Goal: Task Accomplishment & Management: Manage account settings

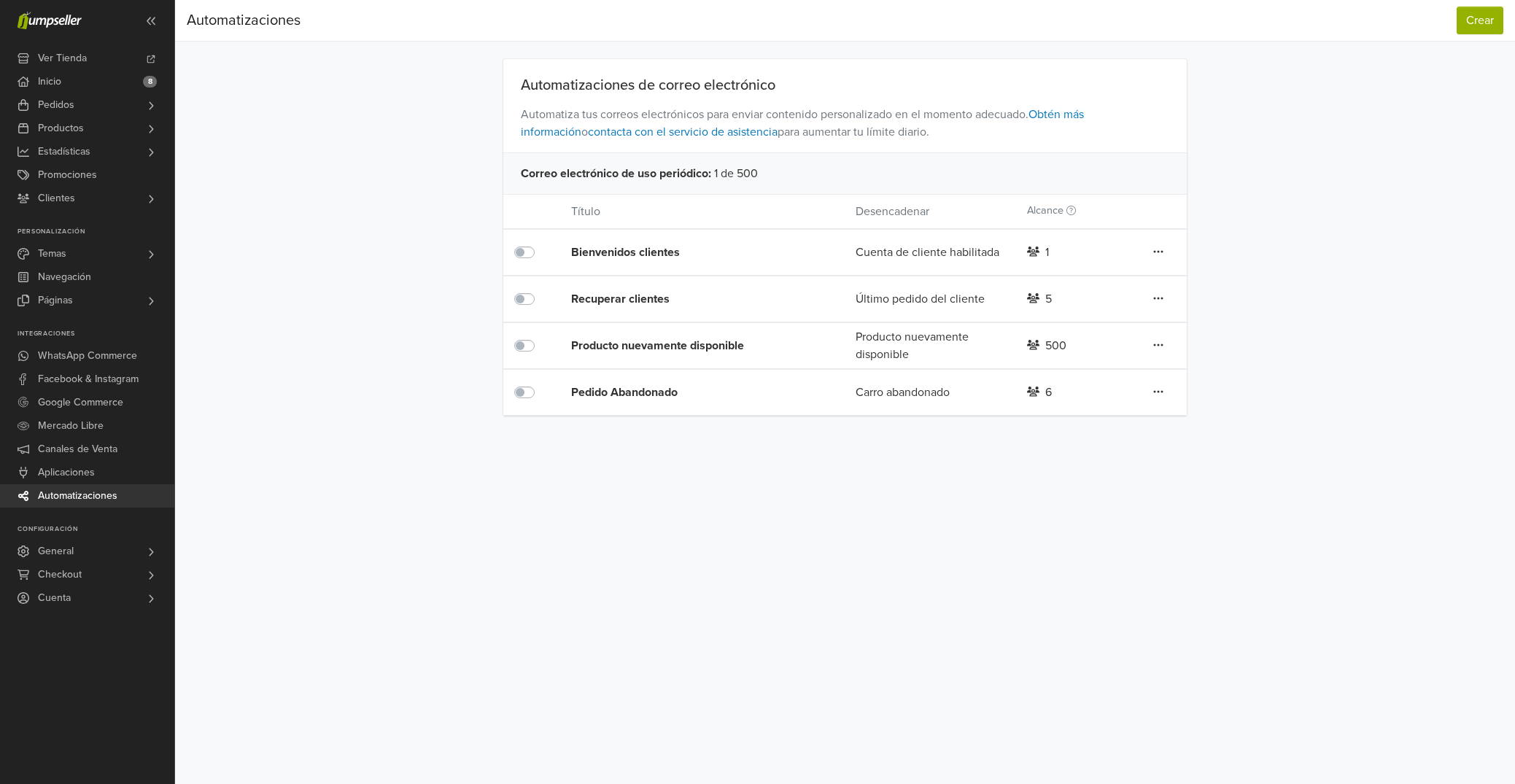
click at [622, 395] on div "Pedido Abandonado" at bounding box center [685, 392] width 228 height 18
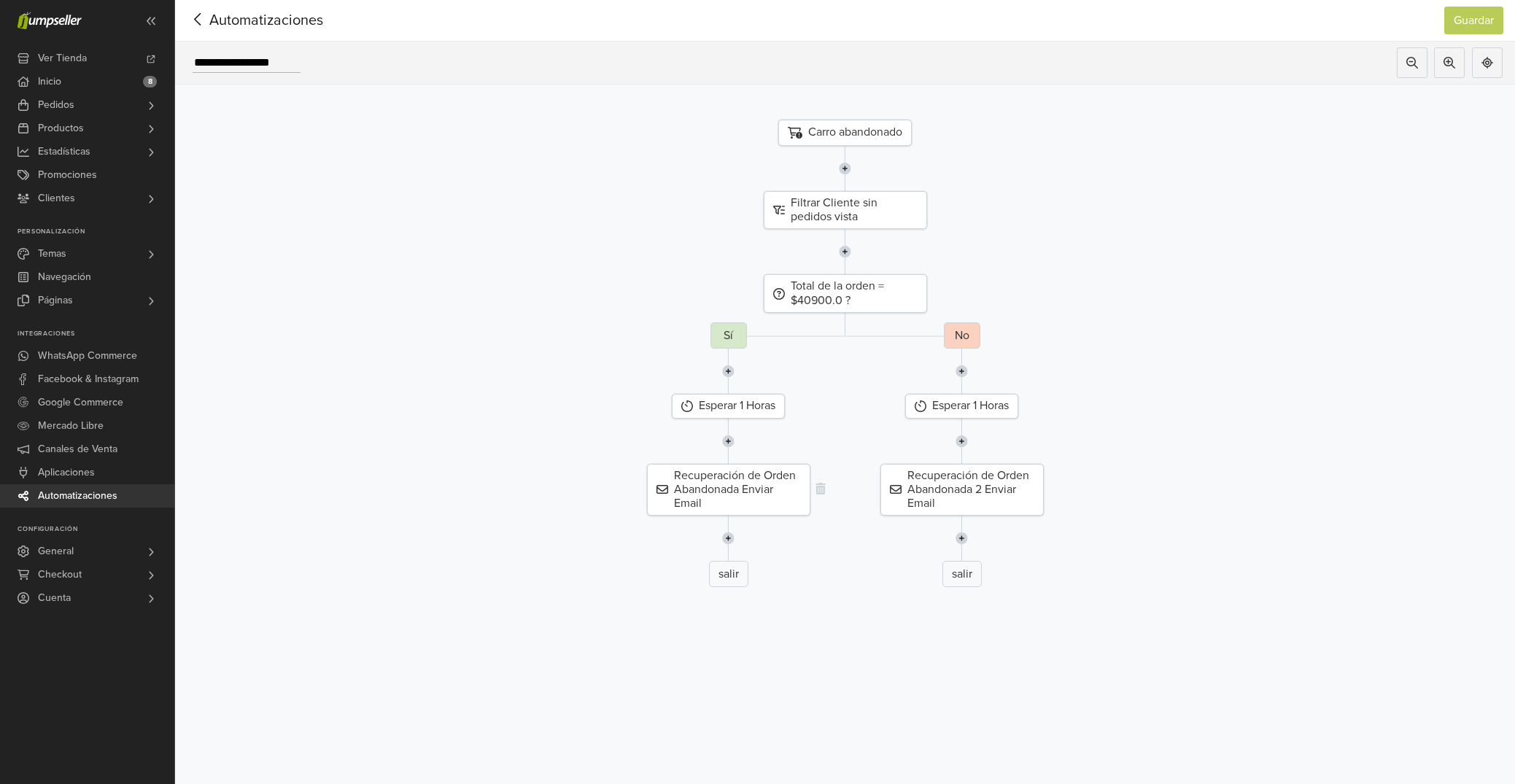
click at [740, 486] on div "Recuperación de Orden Abandonada Enviar Email" at bounding box center [729, 490] width 163 height 53
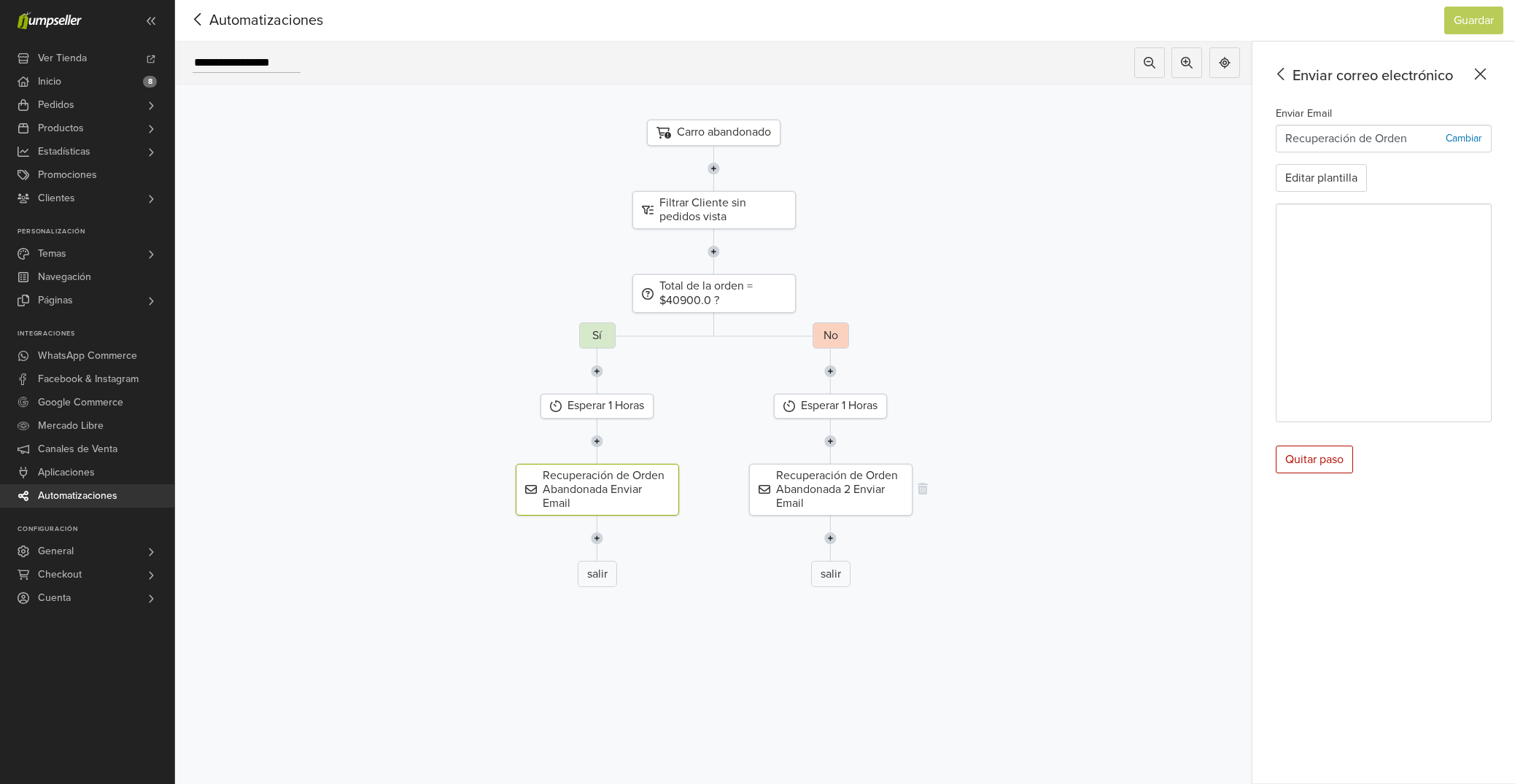
click at [832, 480] on div "Recuperación de Orden Abandonada 2 Enviar Email" at bounding box center [831, 490] width 163 height 53
click at [105, 108] on link "Pedidos" at bounding box center [87, 105] width 174 height 23
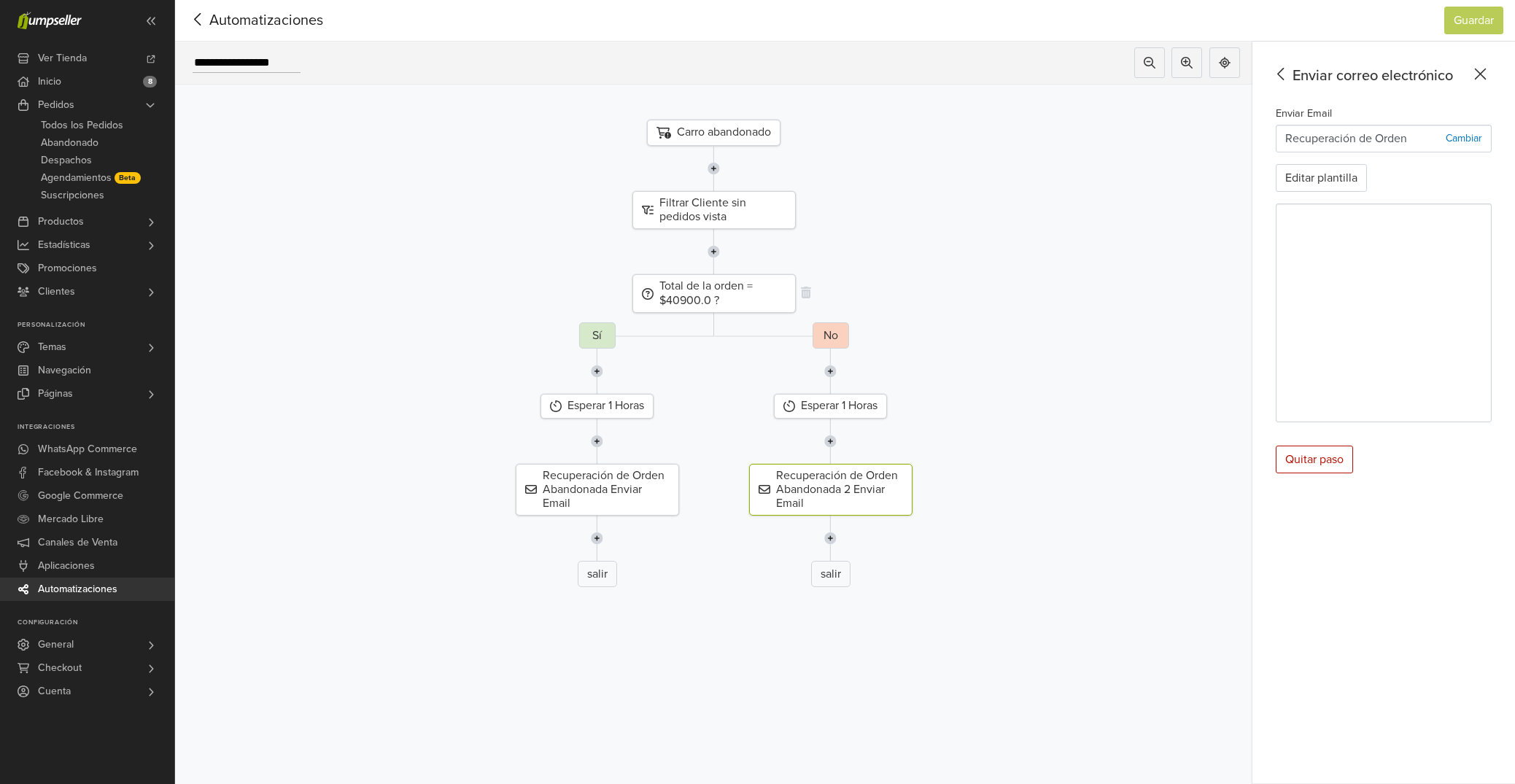
click at [714, 299] on div "Total de la orden = $40900.0 ?" at bounding box center [714, 293] width 163 height 38
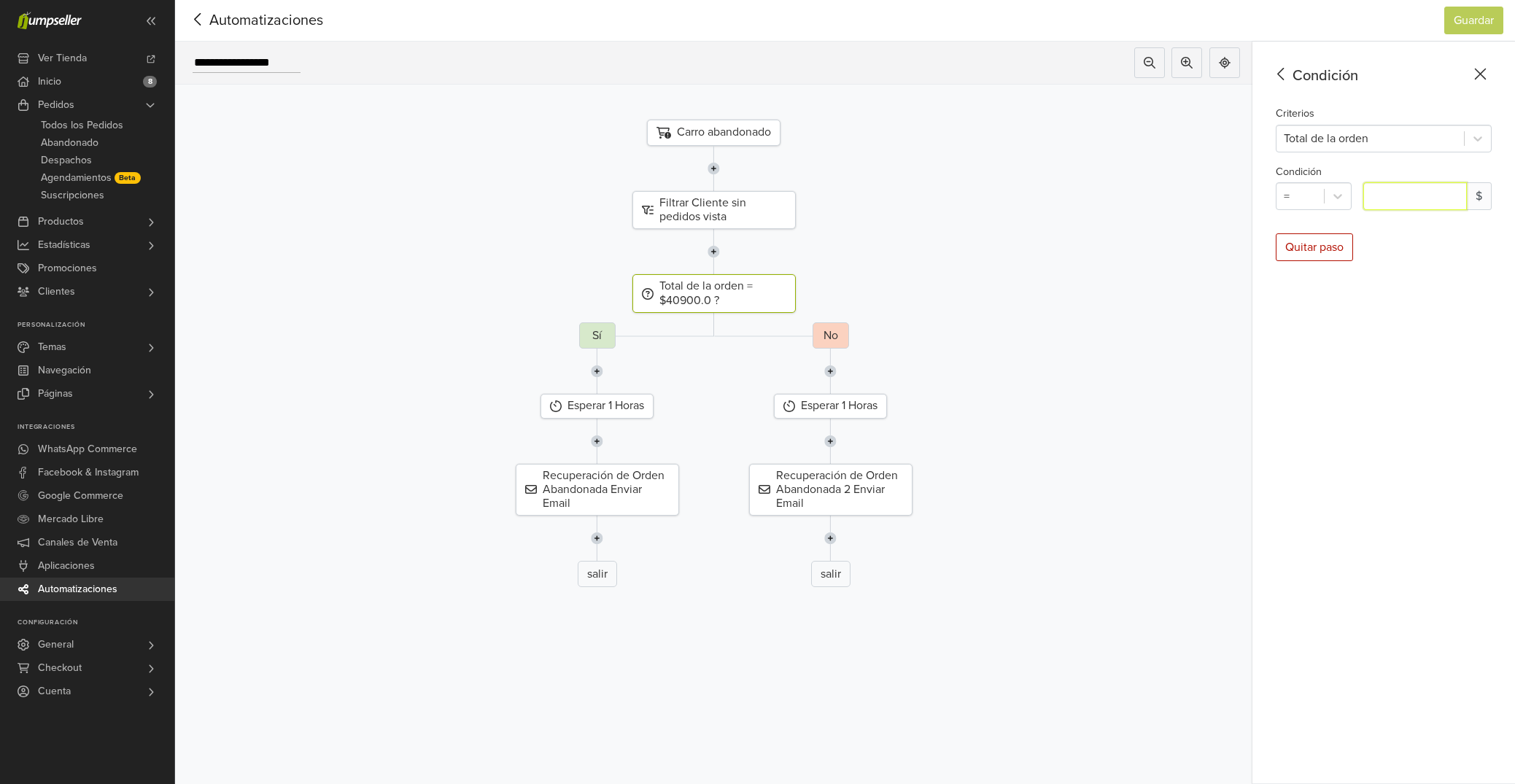
click at [1379, 195] on input "*******" at bounding box center [1415, 196] width 104 height 27
type input "*******"
click at [1473, 24] on button "Guardar" at bounding box center [1473, 20] width 59 height 27
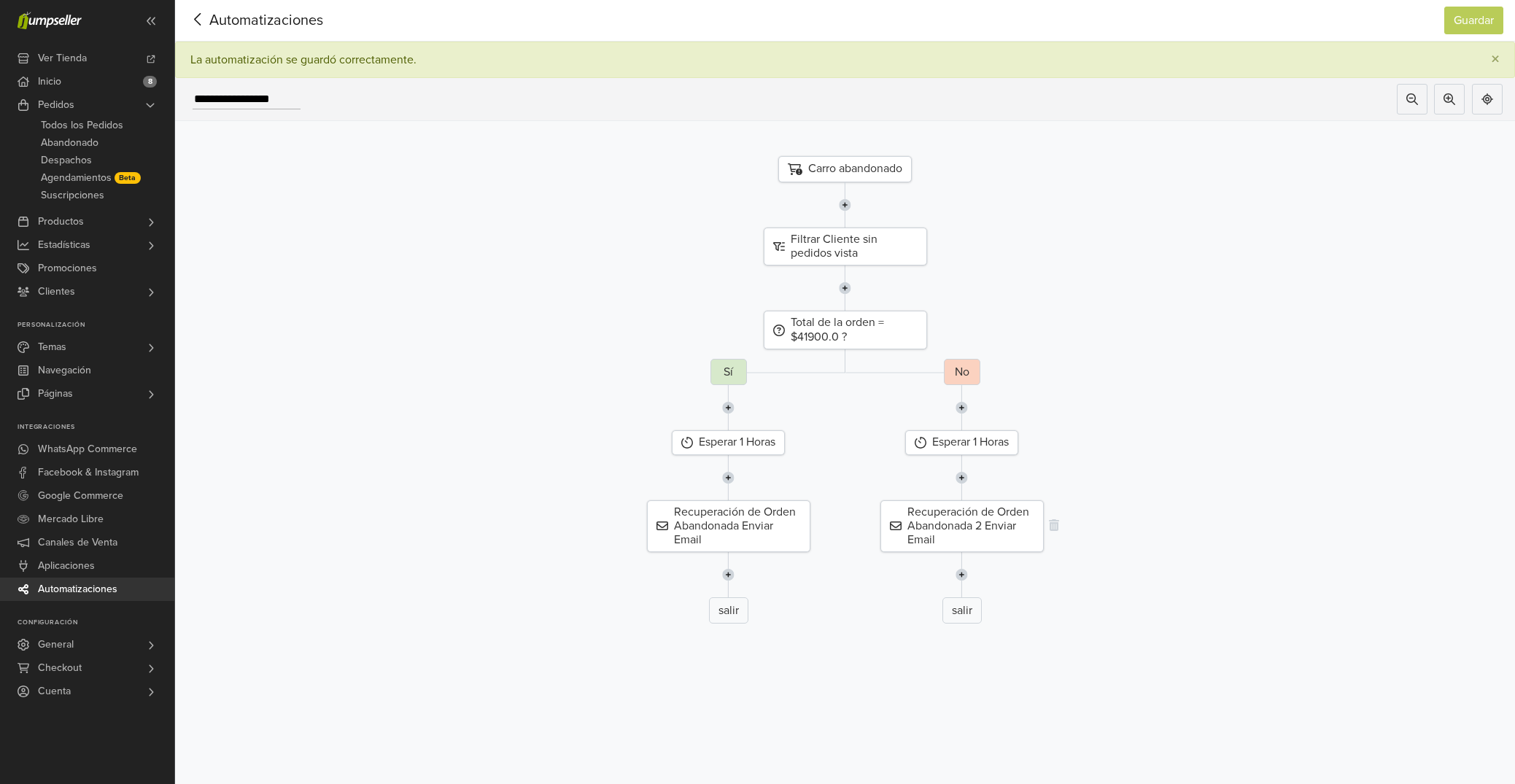
click at [970, 524] on div "Recuperación de Orden Abandonada 2 Enviar Email" at bounding box center [962, 526] width 163 height 53
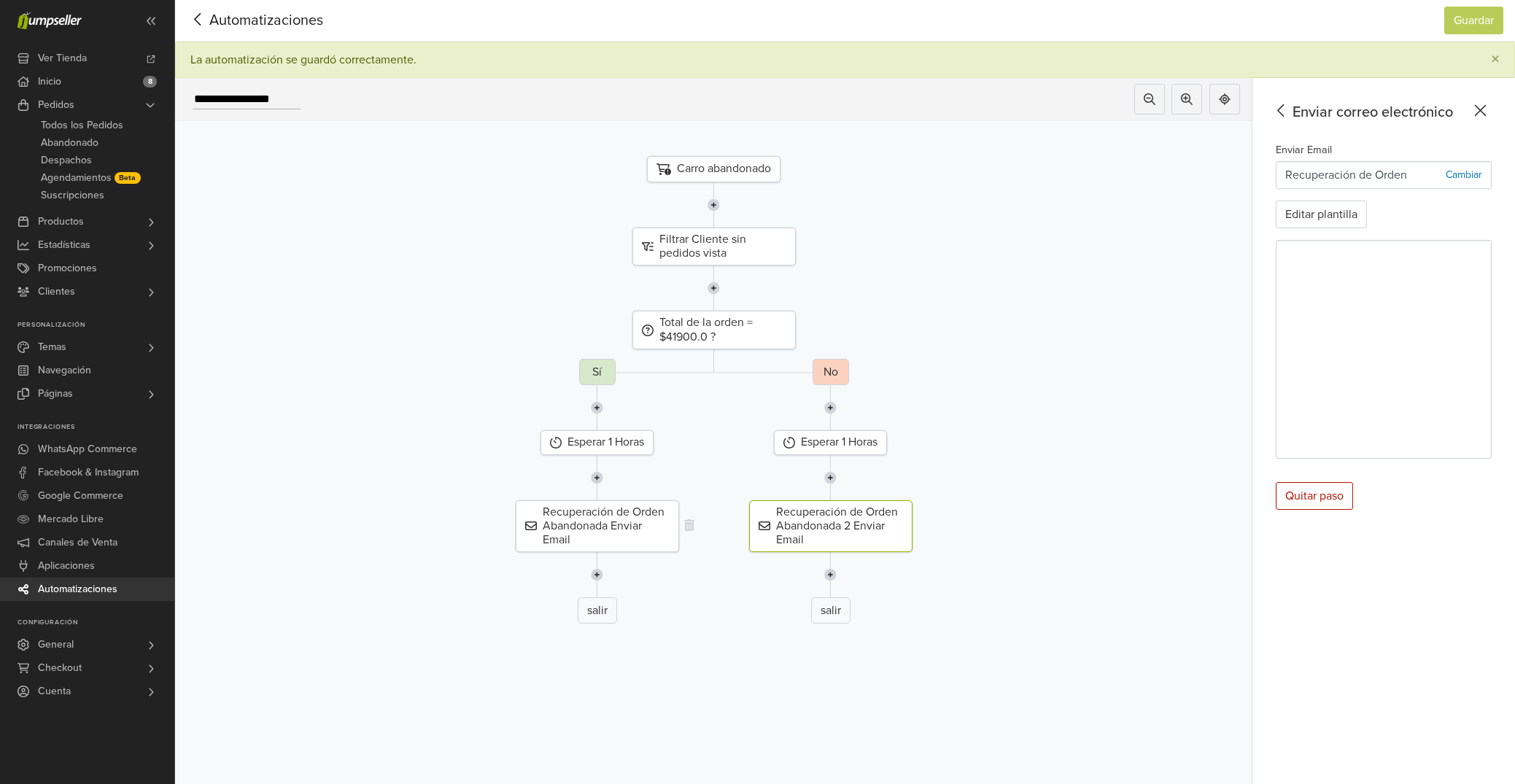
click at [621, 513] on div "Recuperación de Orden Abandonada Enviar Email" at bounding box center [597, 526] width 163 height 53
click at [835, 441] on div "Esperar 1 Horas" at bounding box center [830, 442] width 113 height 24
click at [622, 441] on div "Esperar 1 Horas" at bounding box center [597, 442] width 113 height 24
click at [835, 449] on div "Esperar 1 Horas" at bounding box center [830, 442] width 113 height 24
click at [642, 447] on div "Esperar 1 Horas" at bounding box center [597, 442] width 113 height 24
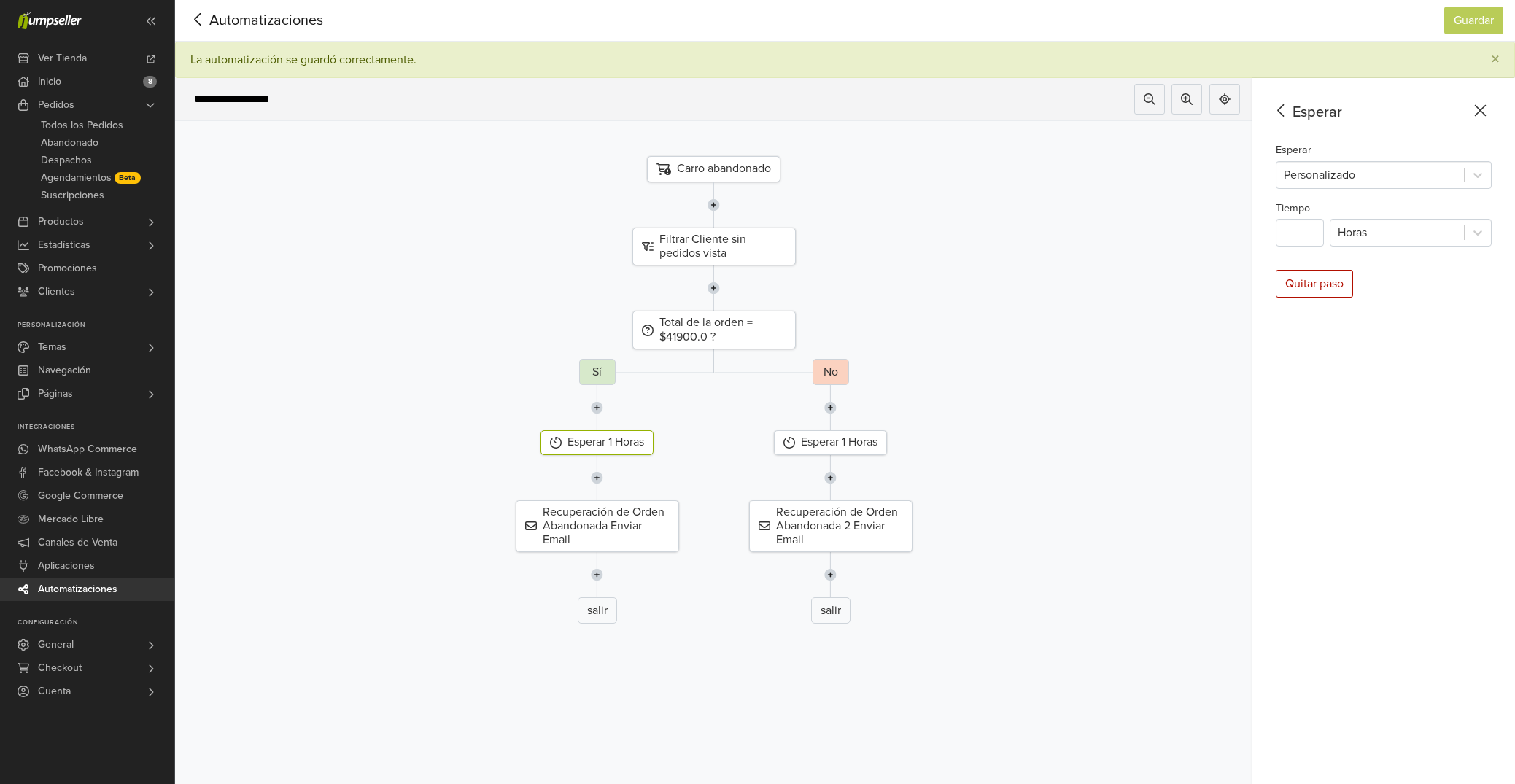
click at [200, 22] on icon at bounding box center [198, 19] width 22 height 19
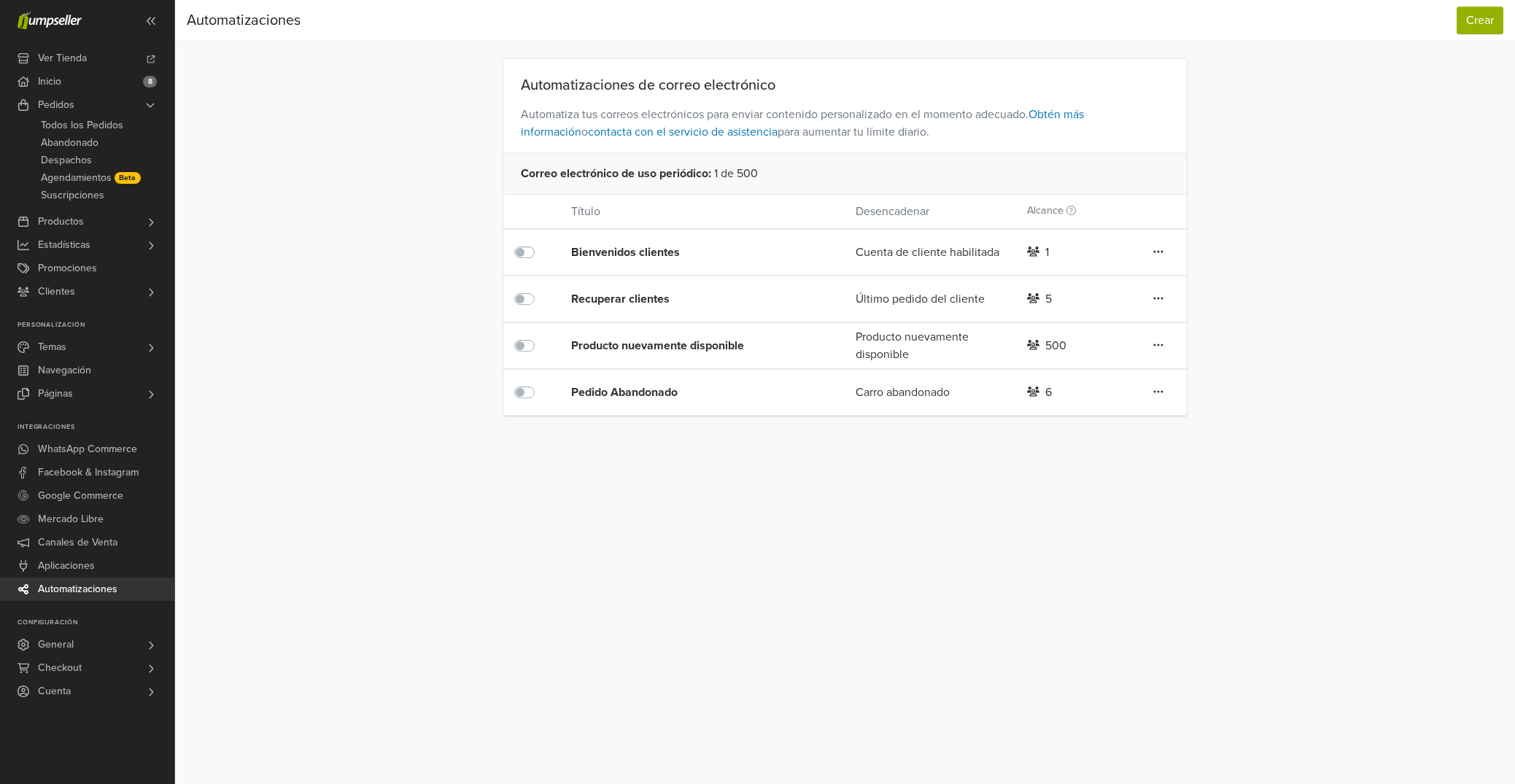
click at [662, 300] on div "Recuperar clientes" at bounding box center [685, 299] width 228 height 18
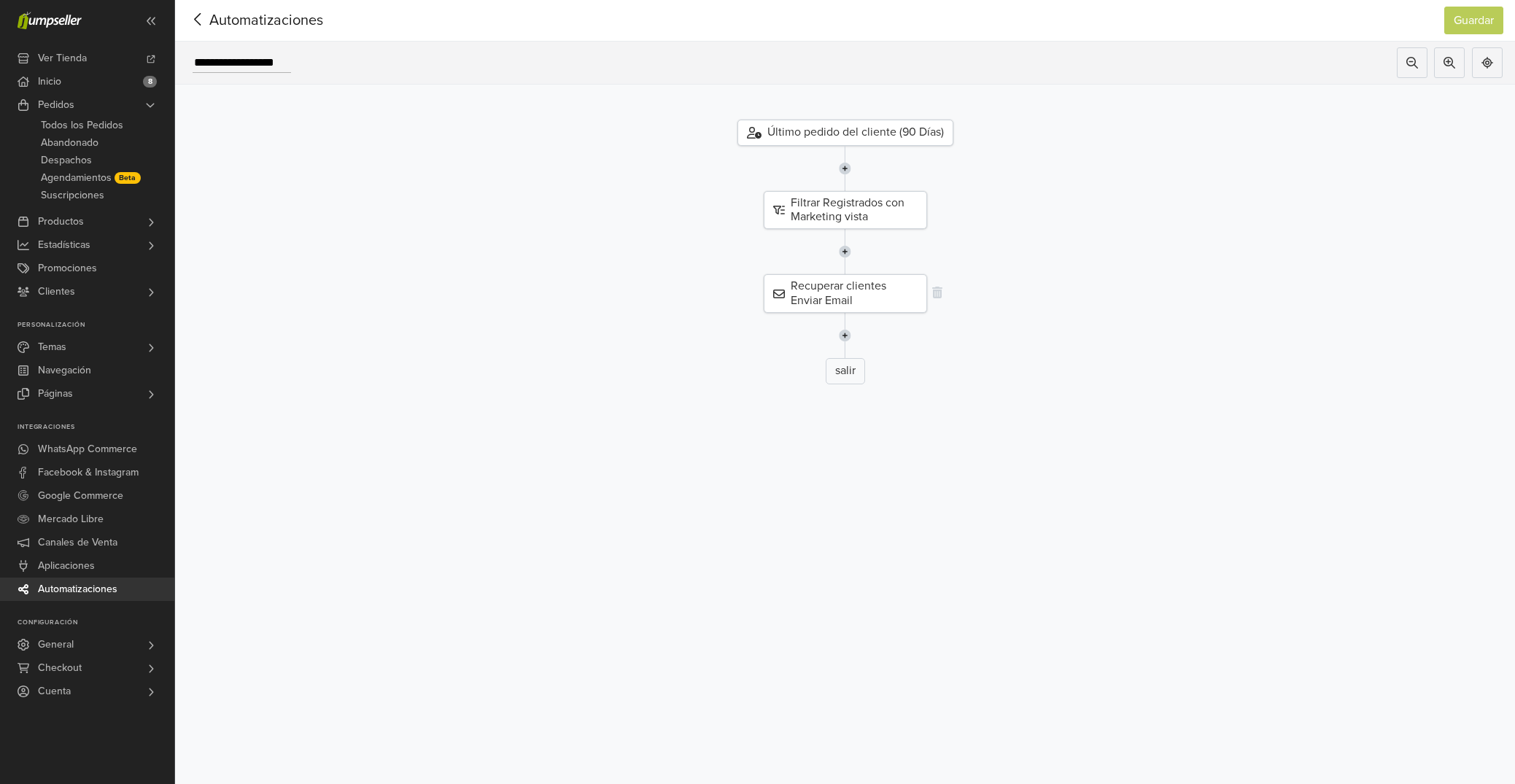
click at [795, 283] on div "Recuperar clientes Enviar Email" at bounding box center [845, 293] width 163 height 38
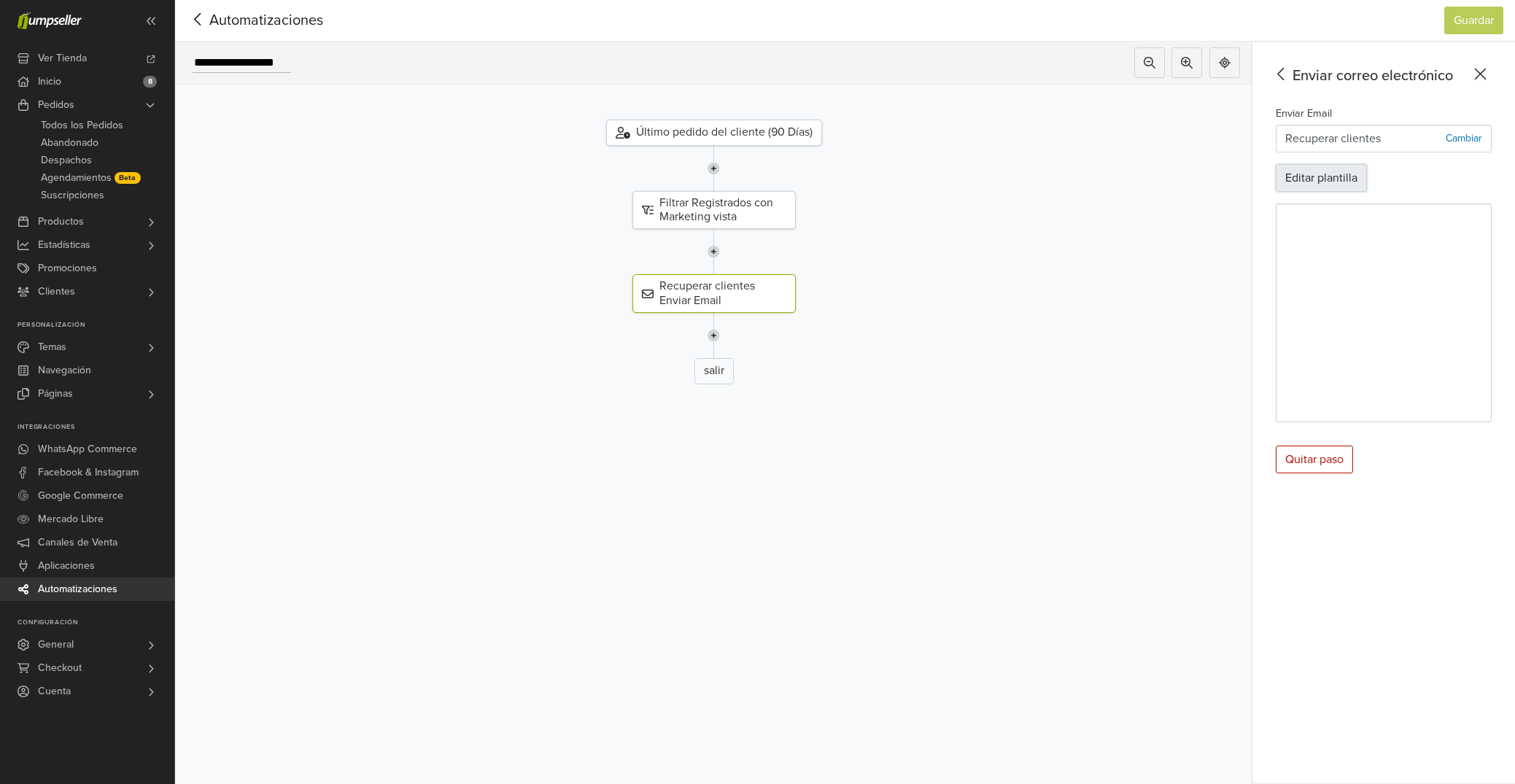
click at [1329, 187] on button "Editar plantilla" at bounding box center [1321, 177] width 91 height 27
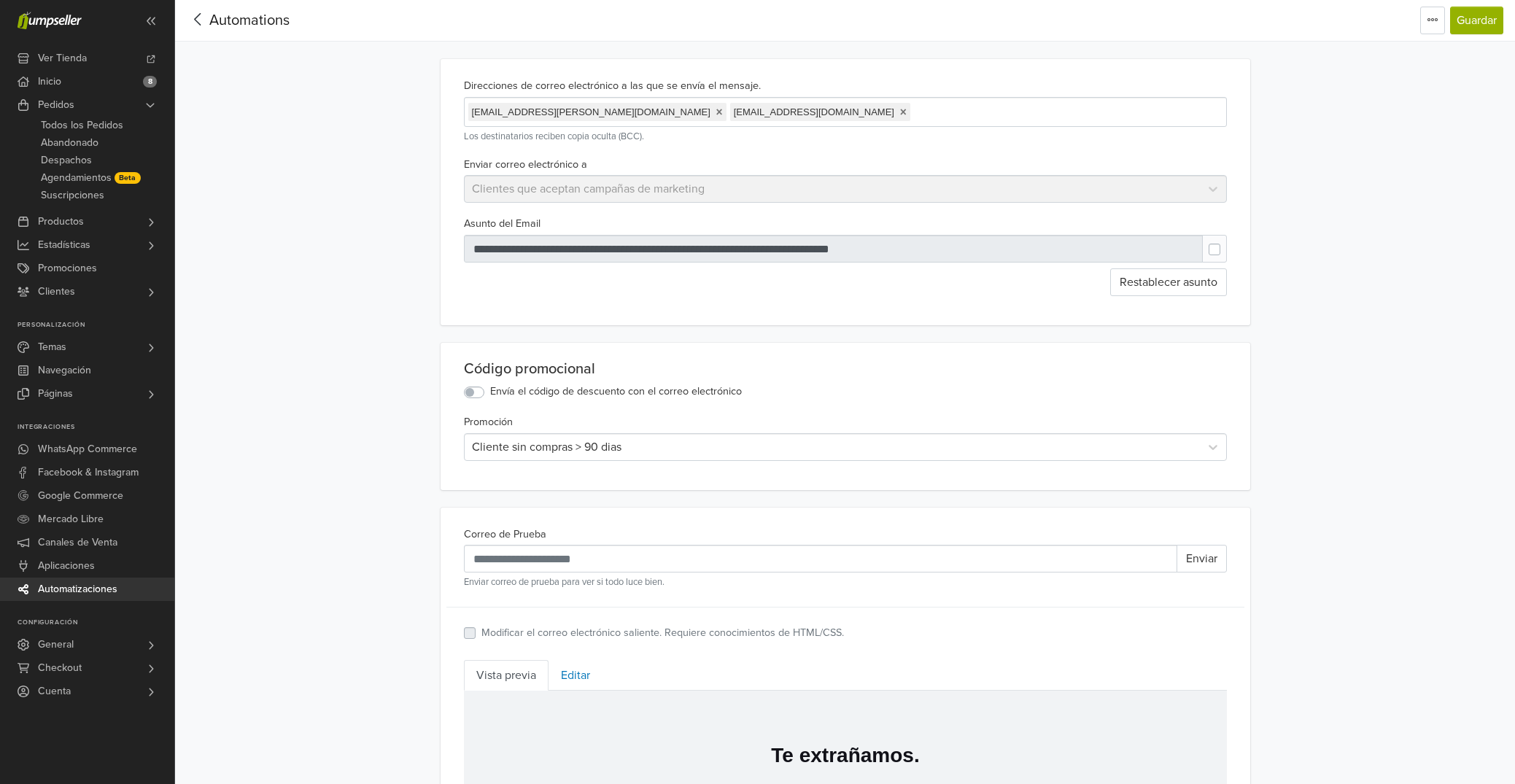
click at [200, 19] on icon at bounding box center [198, 19] width 22 height 19
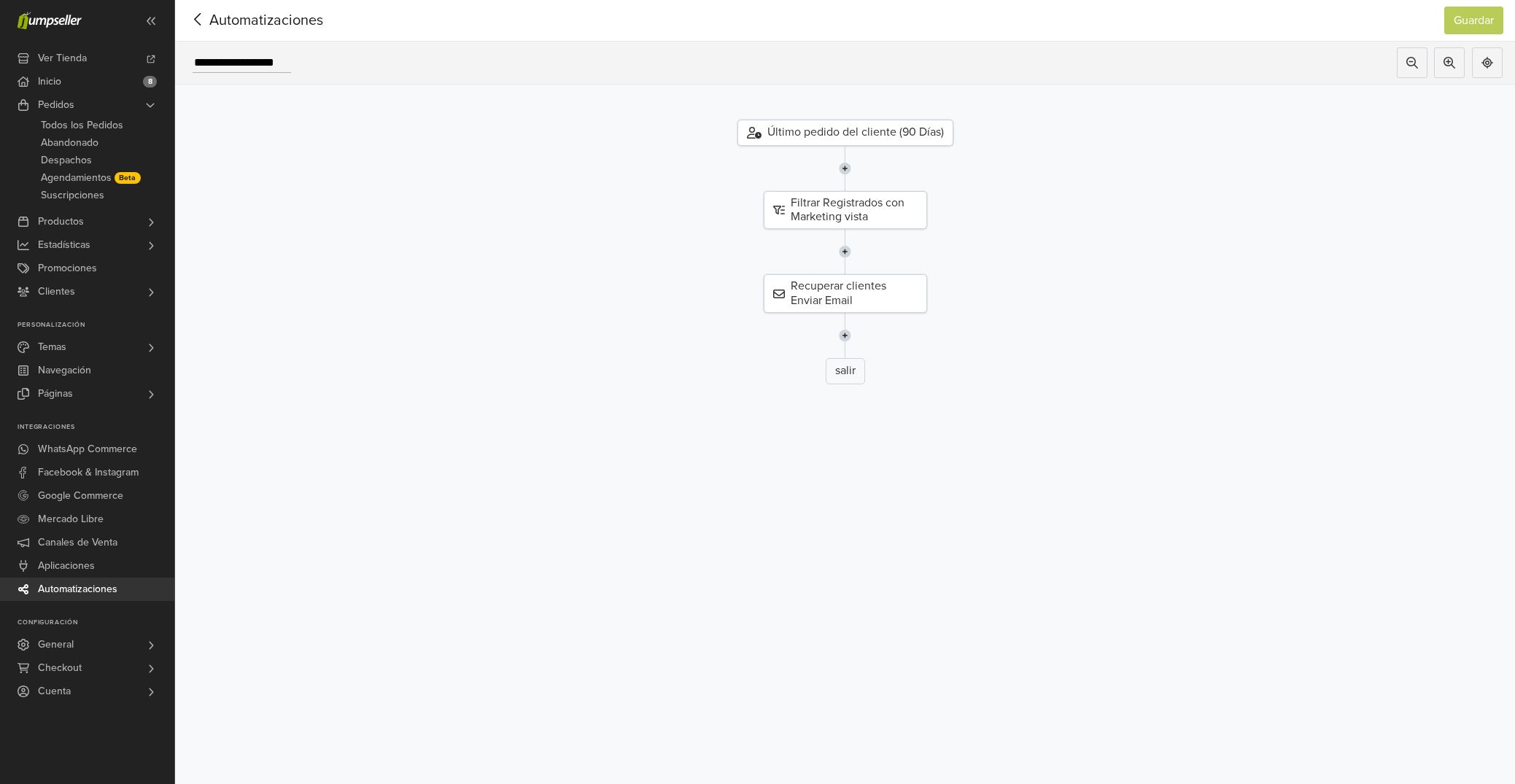
click at [203, 19] on icon at bounding box center [198, 19] width 22 height 19
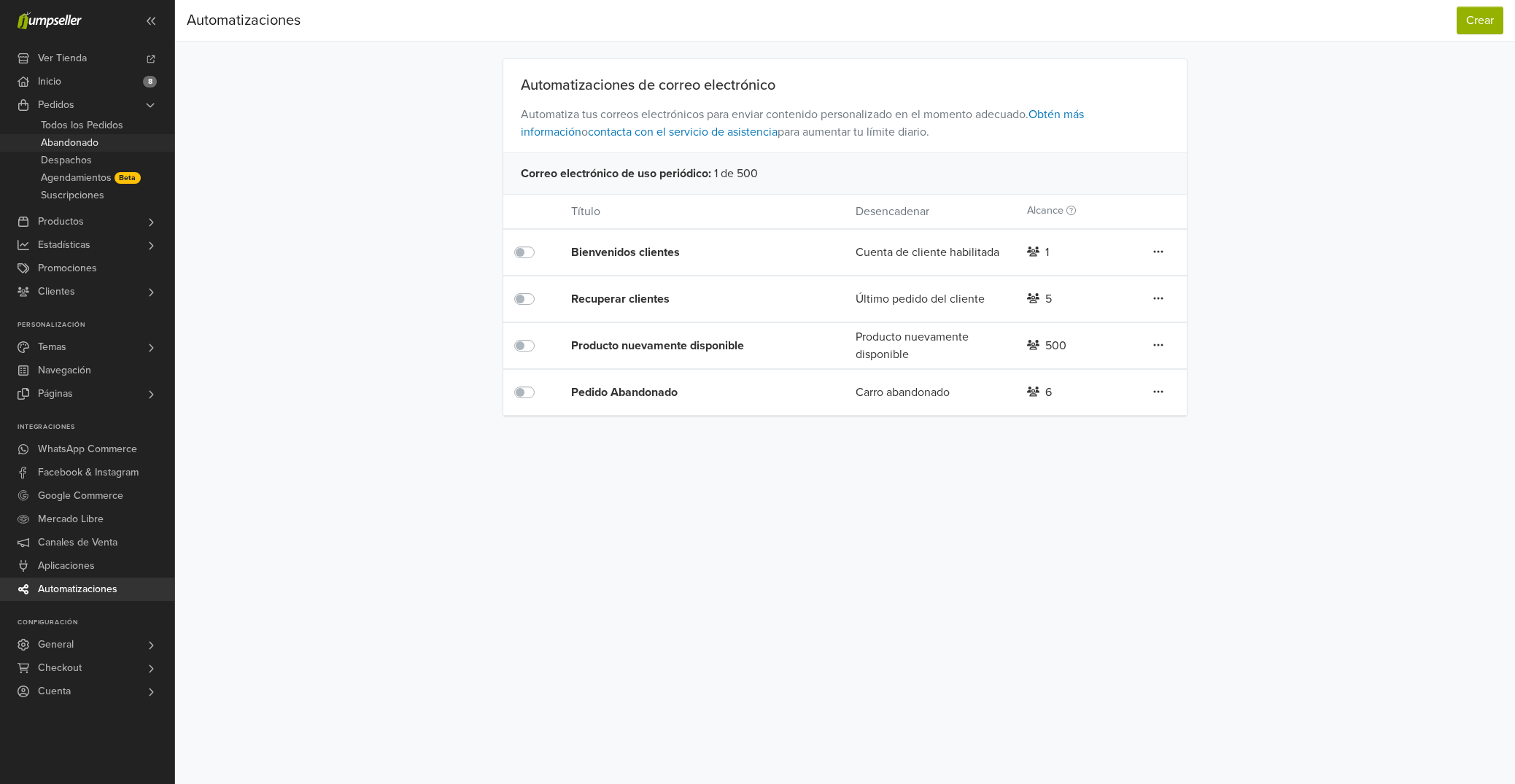
click at [88, 146] on span "Abandonado" at bounding box center [70, 143] width 58 height 18
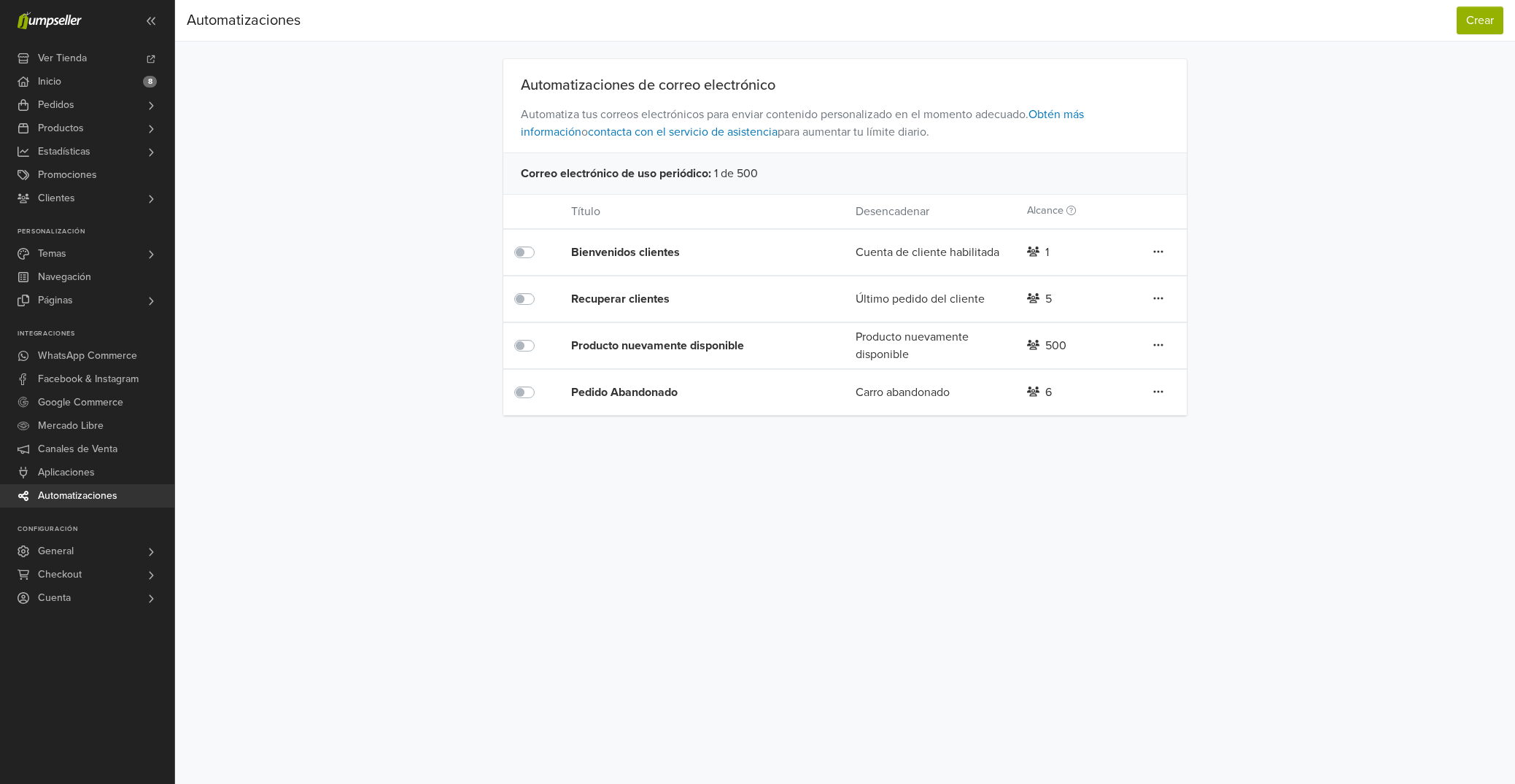
click at [631, 386] on div "Pedido Abandonado" at bounding box center [685, 392] width 228 height 18
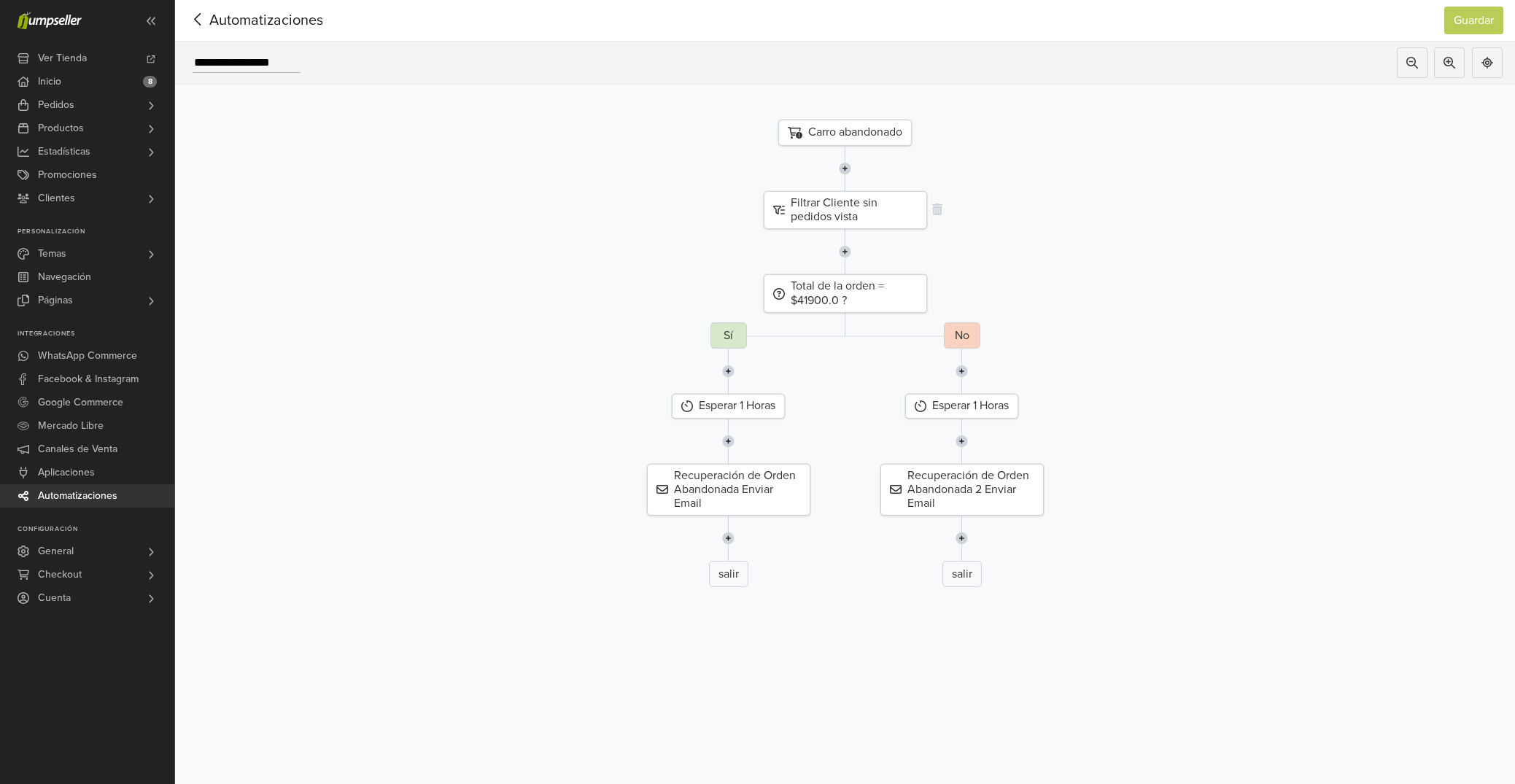
click at [815, 214] on div "Filtrar Cliente sin pedidos vista" at bounding box center [845, 210] width 163 height 38
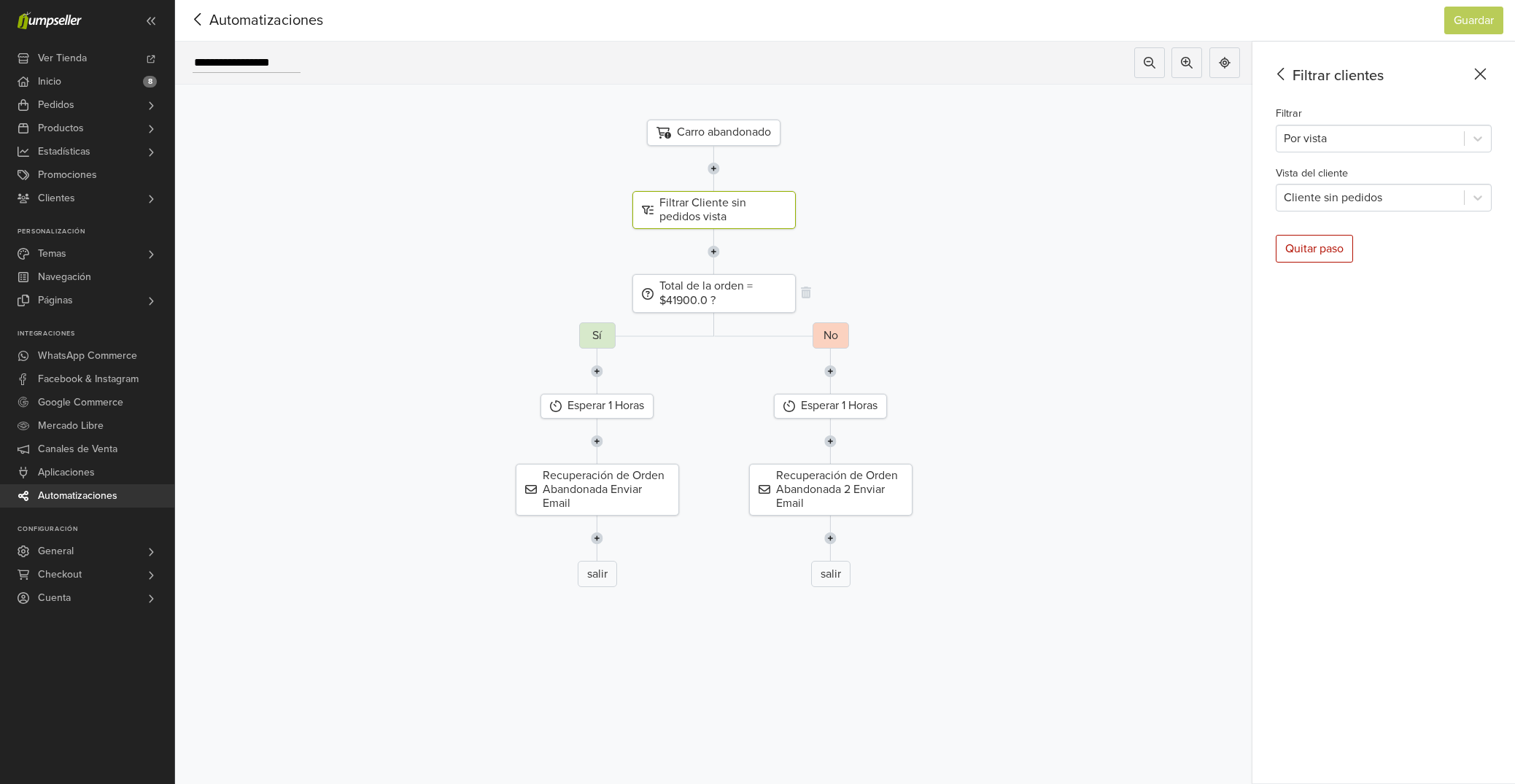
click at [721, 288] on div "Total de la orden = $41900.0 ?" at bounding box center [714, 293] width 163 height 38
click at [621, 409] on div "Esperar 1 Horas" at bounding box center [597, 406] width 113 height 24
click at [1419, 200] on div at bounding box center [1397, 197] width 119 height 21
drag, startPoint x: 1301, startPoint y: 194, endPoint x: 1281, endPoint y: 191, distance: 20.2
click at [1281, 191] on input "*" at bounding box center [1299, 196] width 48 height 27
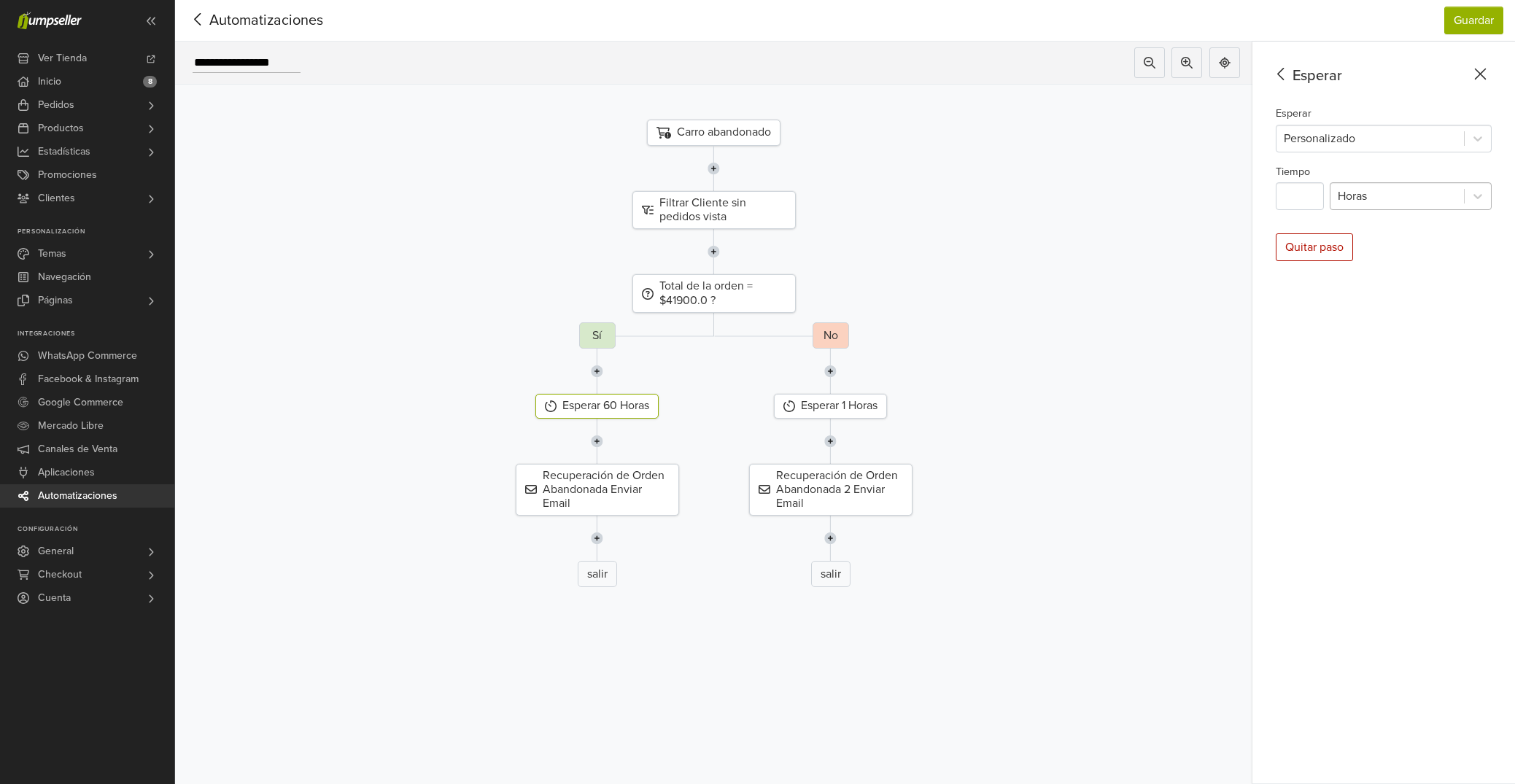
click at [1367, 197] on div at bounding box center [1397, 197] width 119 height 21
click at [1367, 251] on div "Minutos" at bounding box center [1410, 262] width 162 height 29
click at [838, 406] on div "Esperar 1 Horas" at bounding box center [830, 406] width 113 height 24
click at [1275, 195] on input "*" at bounding box center [1299, 196] width 48 height 27
type input "**"
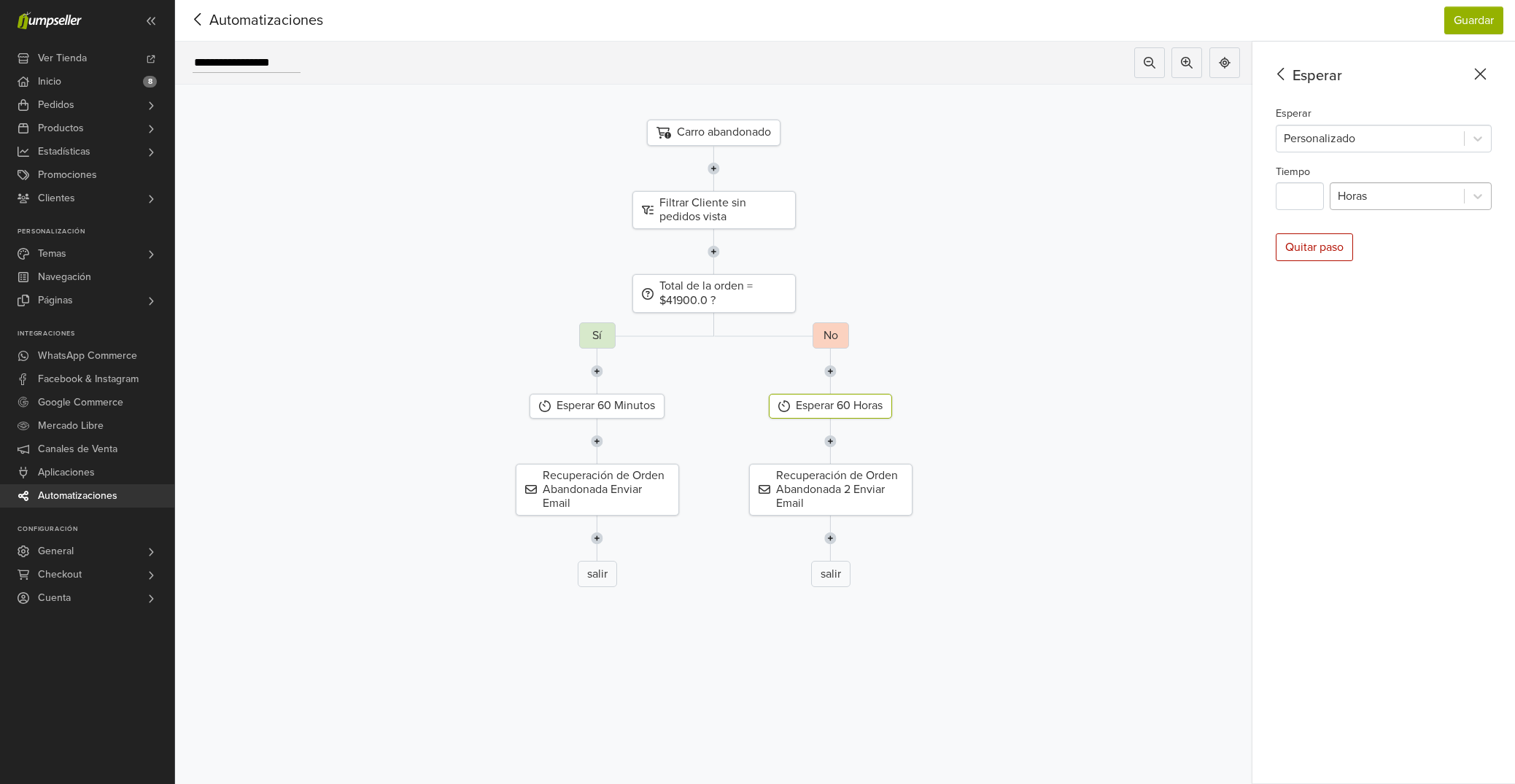
click at [1388, 197] on div at bounding box center [1397, 197] width 119 height 21
click at [1368, 267] on div "Minutos" at bounding box center [1410, 262] width 162 height 29
click at [1476, 19] on button "Guardar" at bounding box center [1473, 20] width 59 height 27
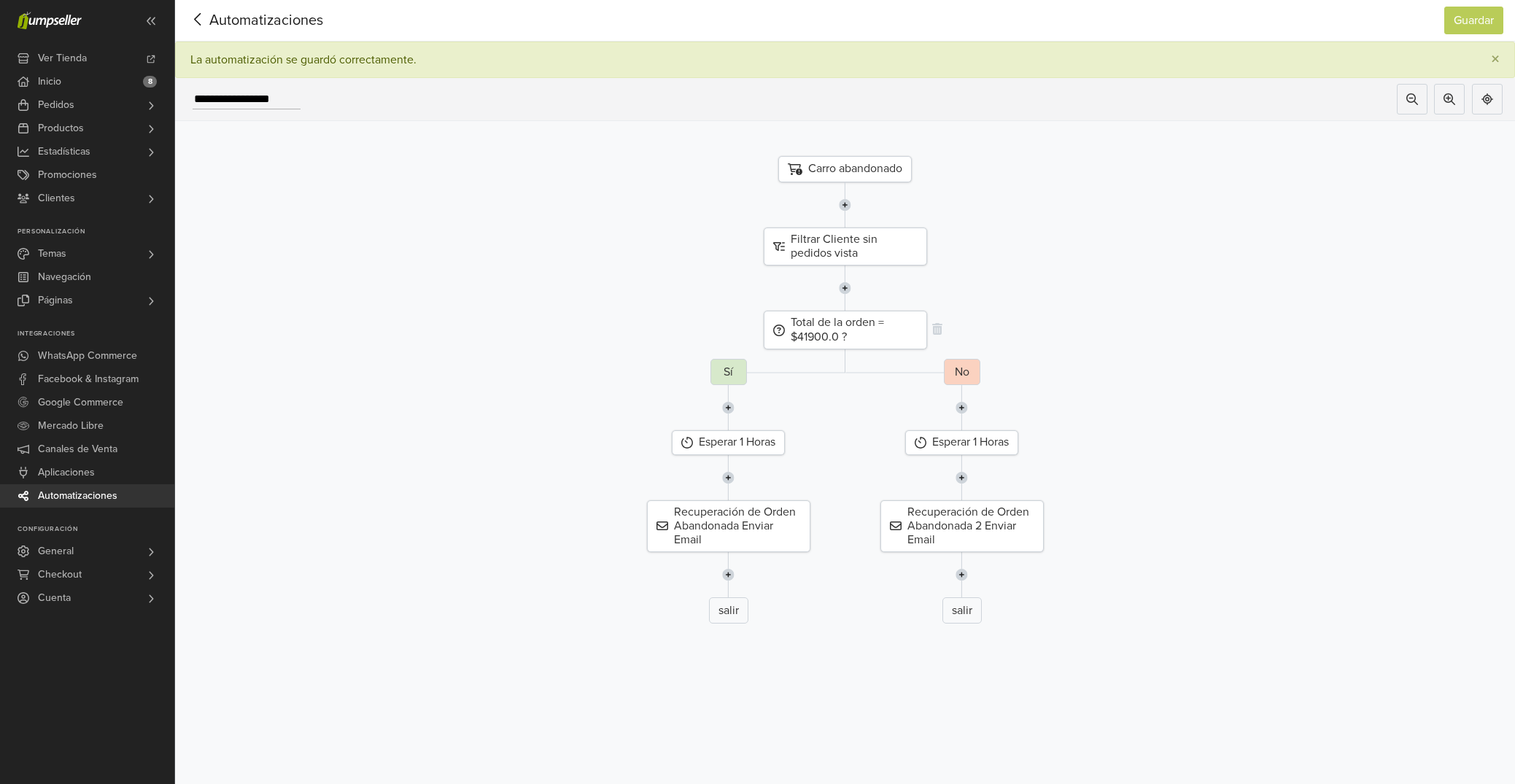
click at [867, 332] on div "Total de la orden = $41900.0 ?" at bounding box center [845, 329] width 163 height 38
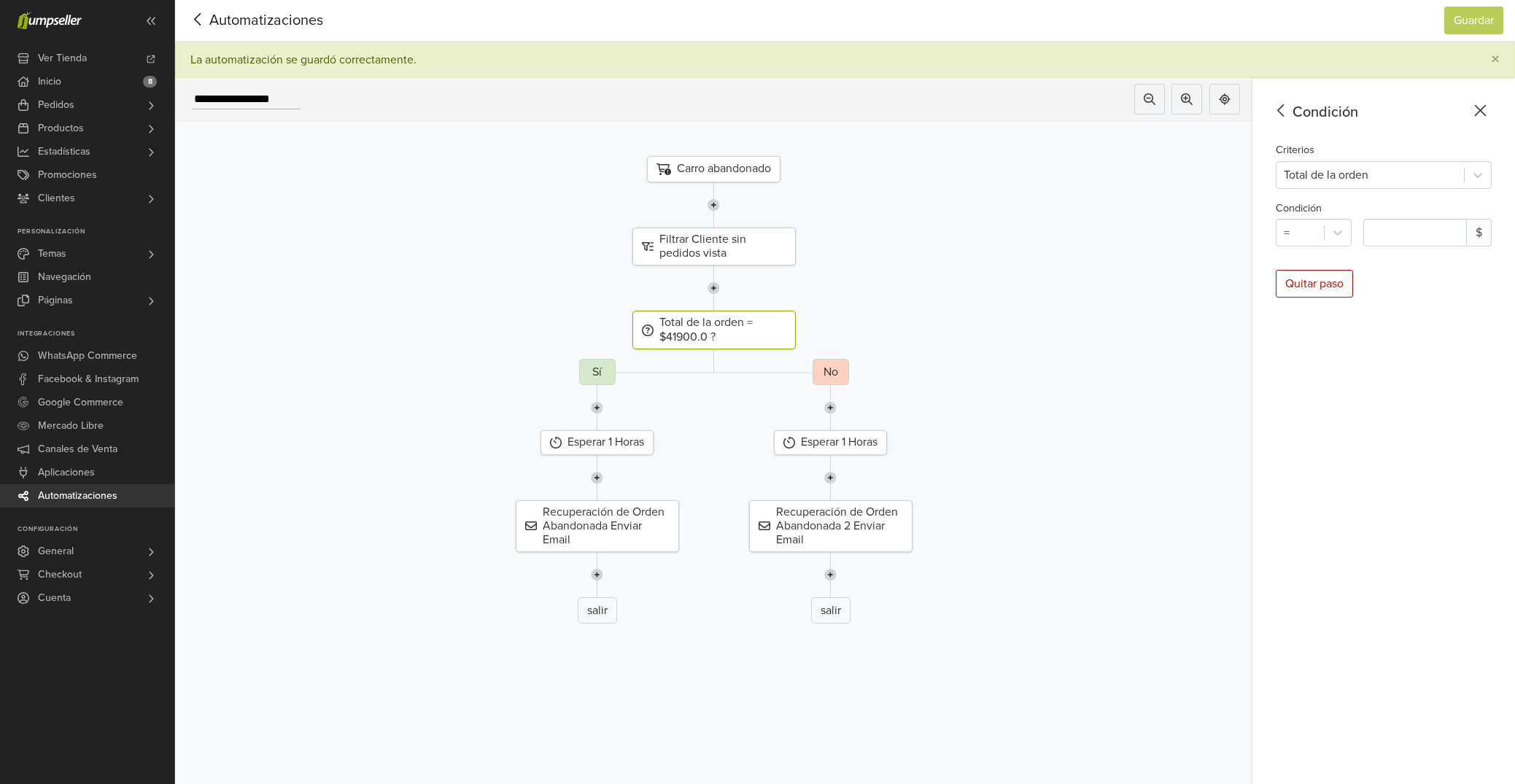
click at [197, 21] on icon at bounding box center [198, 19] width 22 height 19
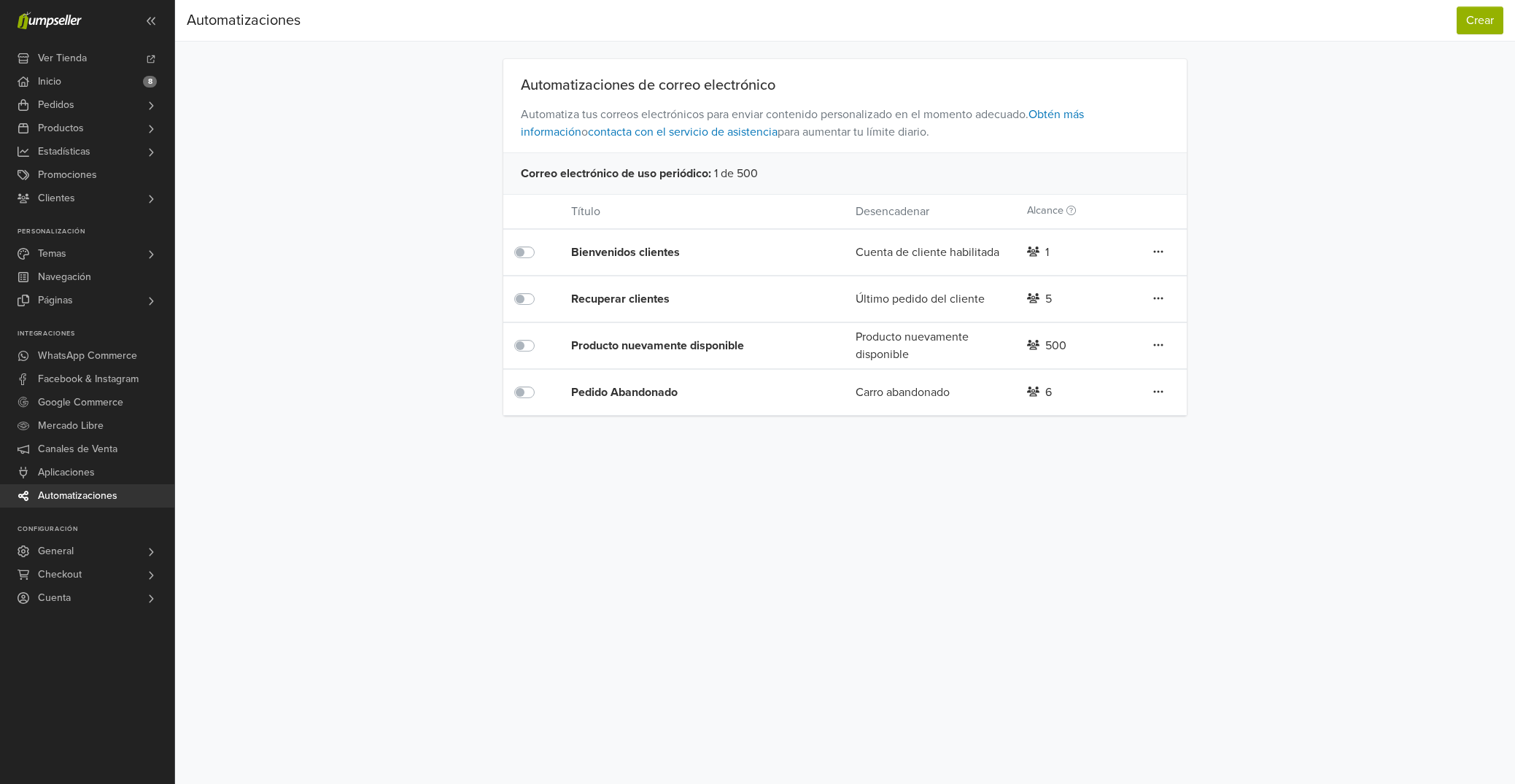
click at [1156, 392] on icon at bounding box center [1157, 392] width 10 height 2
click at [1269, 407] on div "Automatizaciones Crear Automatizaciones Crear Automatizaciones de correo electr…" at bounding box center [845, 208] width 1340 height 415
click at [111, 133] on link "Productos" at bounding box center [87, 128] width 174 height 23
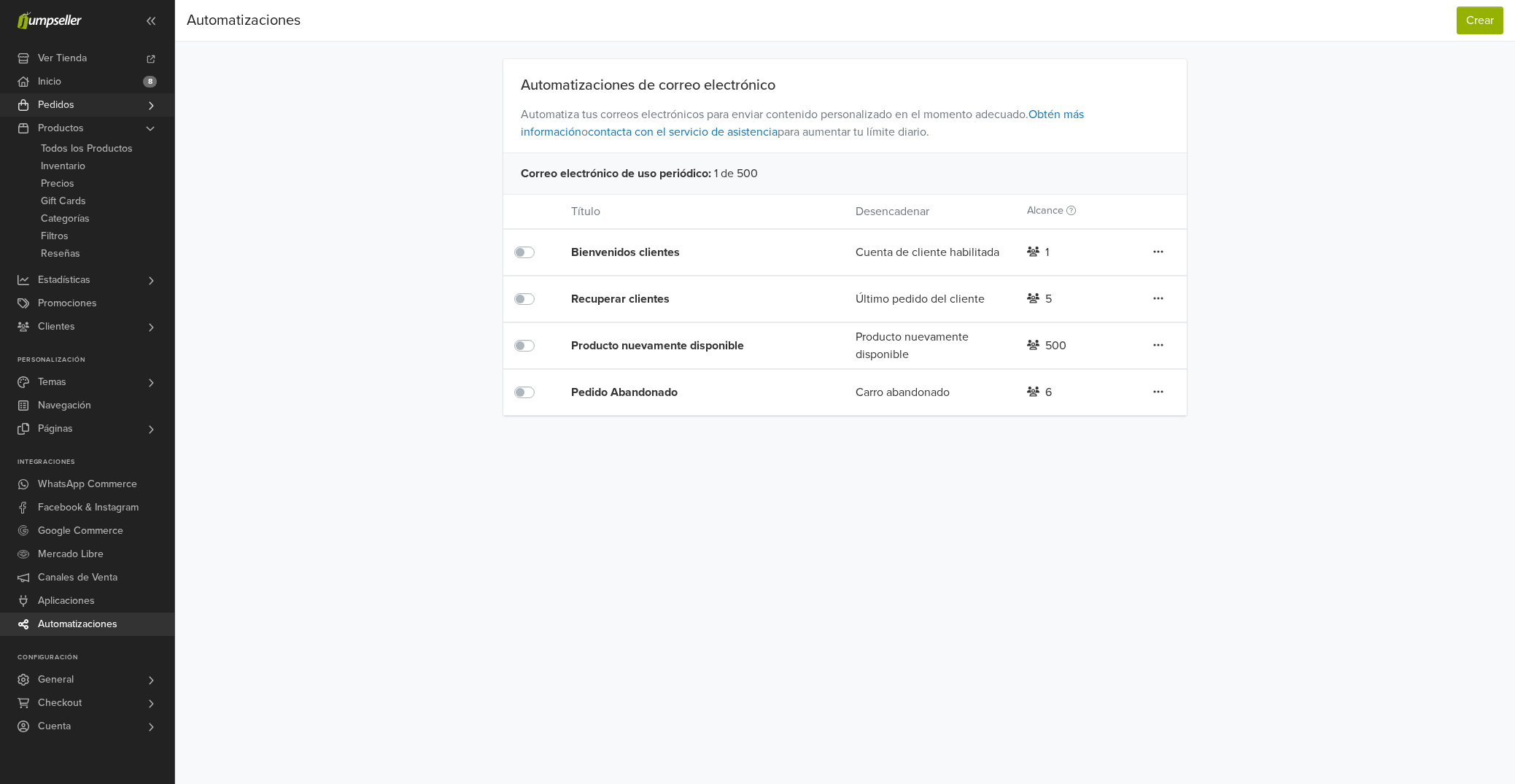
click at [109, 106] on link "Pedidos" at bounding box center [87, 105] width 174 height 23
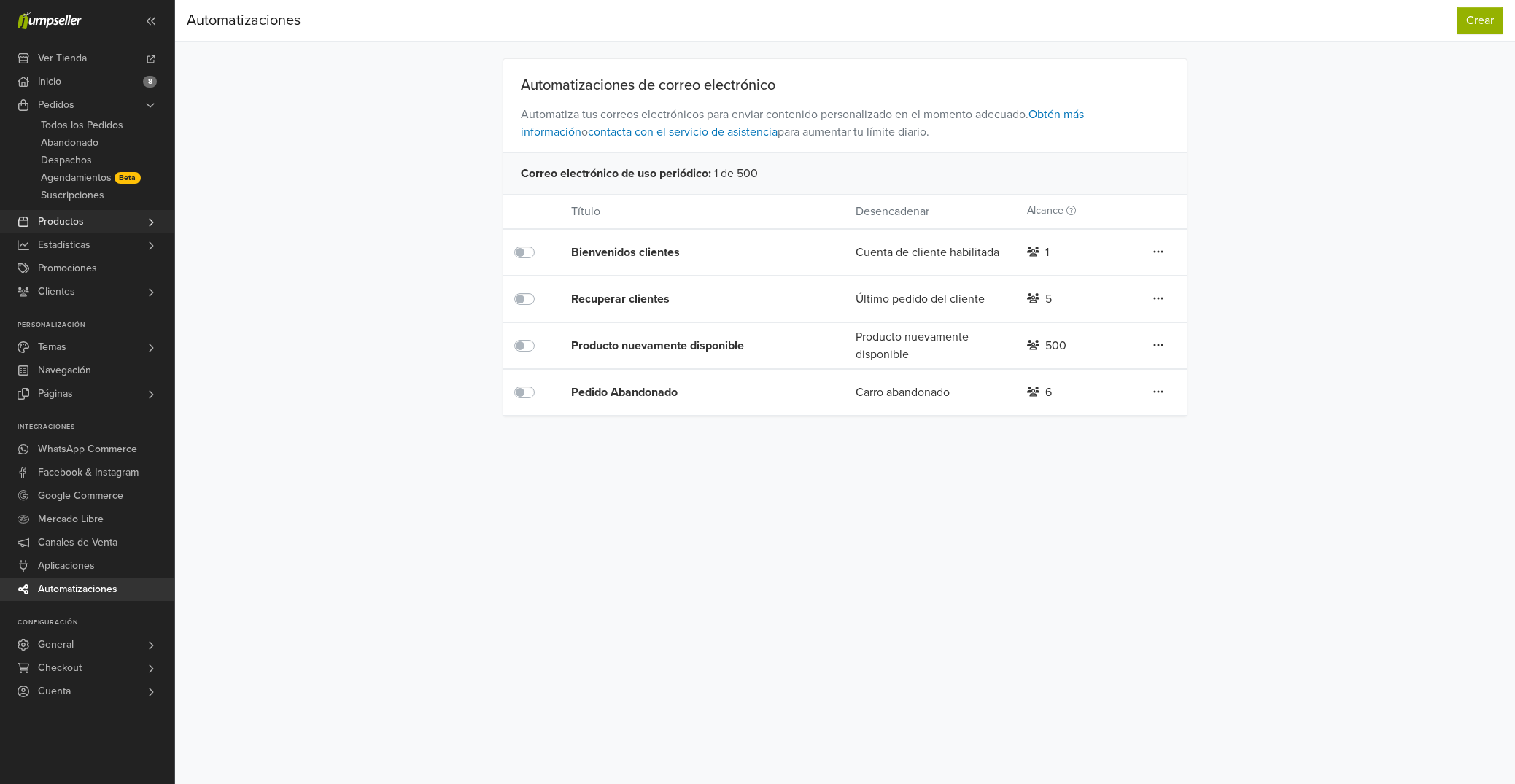
click at [93, 220] on link "Productos" at bounding box center [87, 221] width 174 height 23
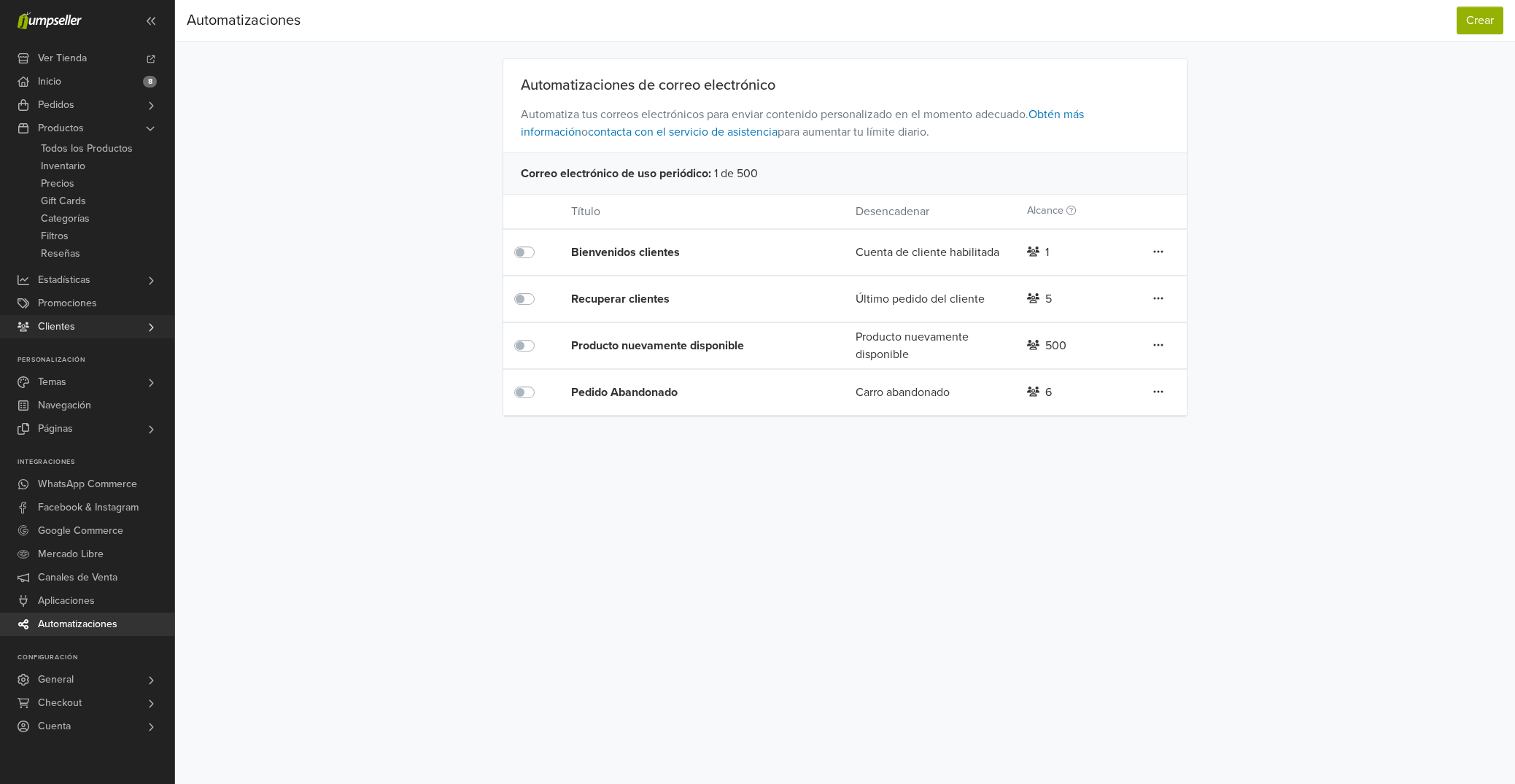
click at [84, 328] on link "Clientes" at bounding box center [87, 326] width 174 height 23
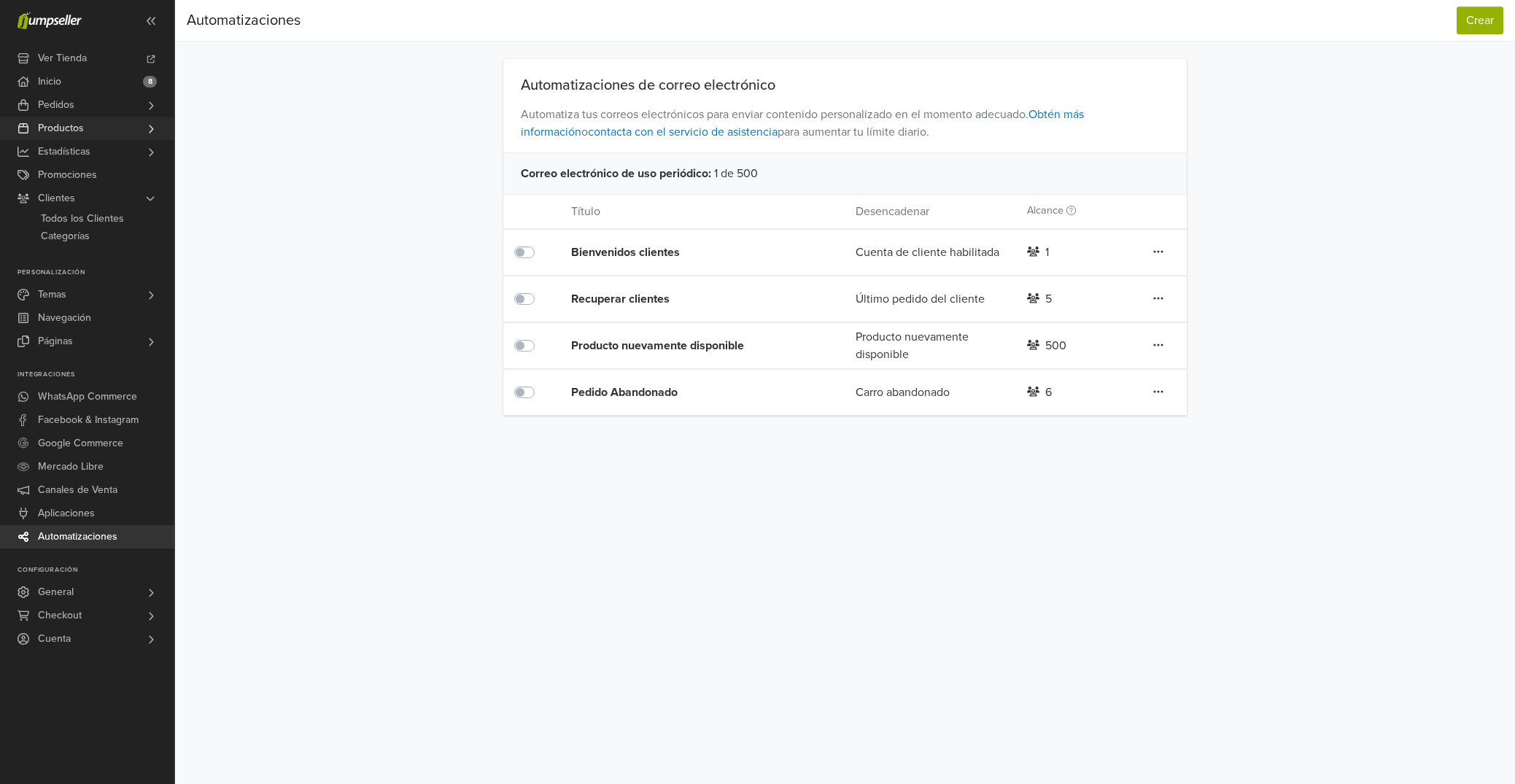
click at [82, 131] on span "Productos" at bounding box center [61, 128] width 46 height 23
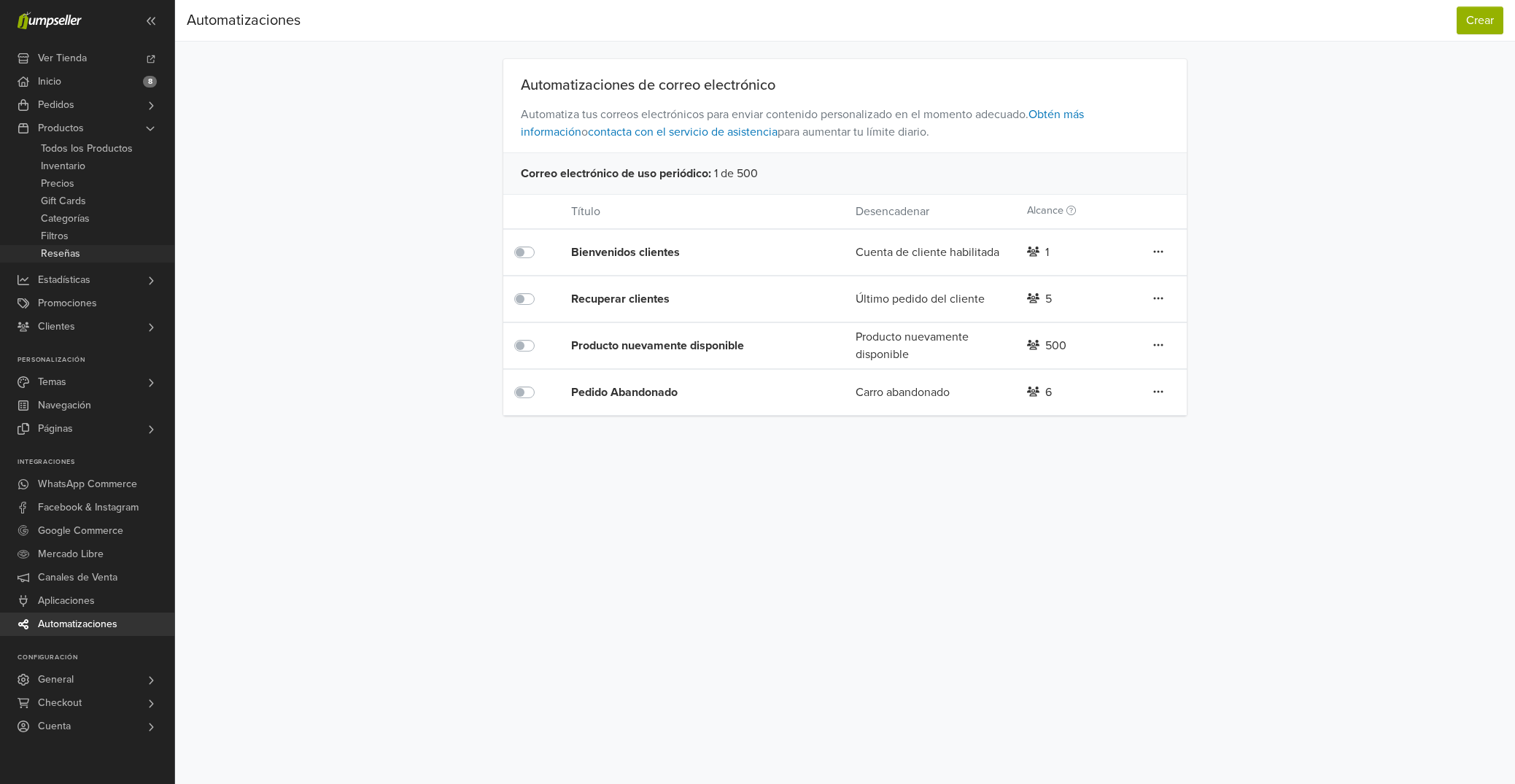
click at [83, 259] on link "Reseñas" at bounding box center [87, 254] width 174 height 18
